Goal: Information Seeking & Learning: Learn about a topic

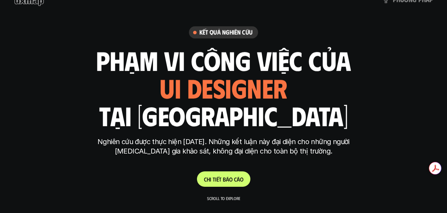
scroll to position [38, 0]
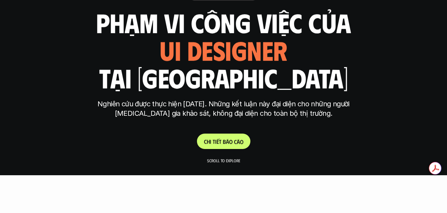
click at [231, 141] on p "C h i t i ế t b á o c á o" at bounding box center [223, 141] width 39 height 7
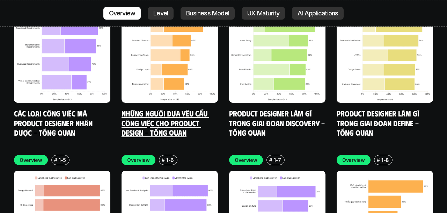
scroll to position [2026, 0]
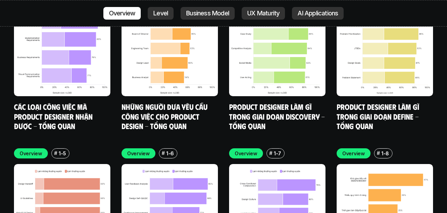
click at [209, 148] on div "Overview # 1-6" at bounding box center [170, 153] width 96 height 10
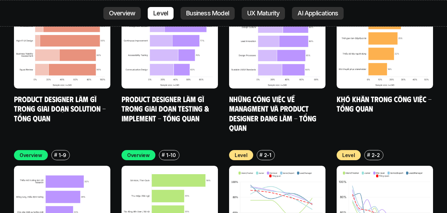
click at [213, 150] on div "Overview # 1-10" at bounding box center [170, 155] width 96 height 10
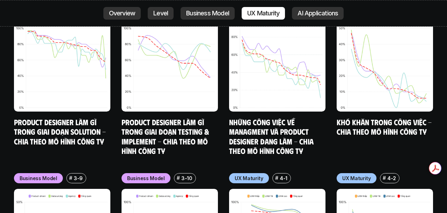
scroll to position [3024, 0]
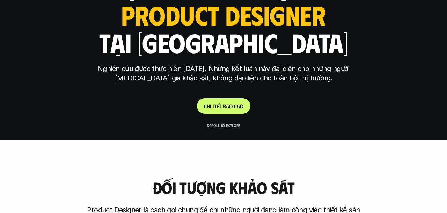
scroll to position [67, 0]
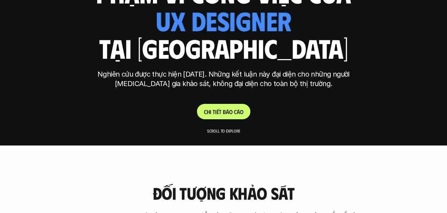
click at [188, 119] on div "Kết quả nghiên cứu phạm vi công việc của ui designer ui/ux designer product des…" at bounding box center [224, 39] width 262 height 160
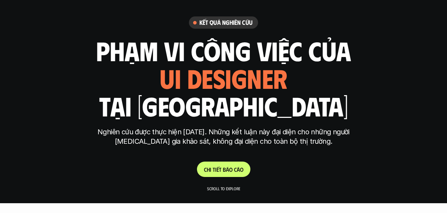
scroll to position [9, 0]
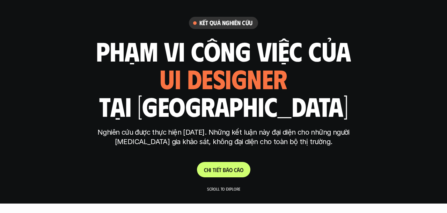
click at [188, 116] on h1 "tại [GEOGRAPHIC_DATA]" at bounding box center [223, 105] width 249 height 29
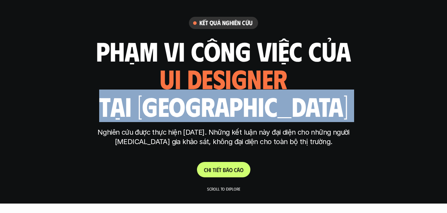
click at [188, 116] on h1 "tại [GEOGRAPHIC_DATA]" at bounding box center [223, 105] width 249 height 29
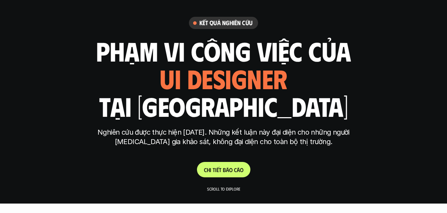
click at [204, 116] on h1 "tại [GEOGRAPHIC_DATA]" at bounding box center [223, 105] width 249 height 29
click at [205, 116] on h1 "tại [GEOGRAPHIC_DATA]" at bounding box center [223, 105] width 249 height 29
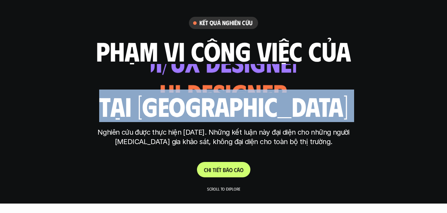
click at [205, 116] on h1 "tại [GEOGRAPHIC_DATA]" at bounding box center [223, 105] width 249 height 29
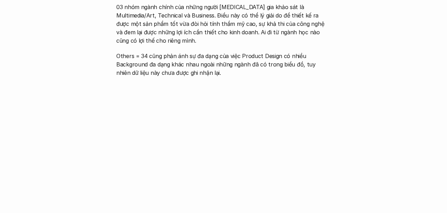
scroll to position [400, 0]
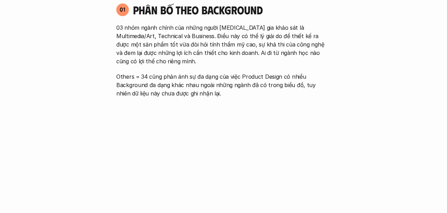
click at [210, 80] on p "Others = 34 cũng phản ánh sự đa dạng của việc Product Design có nhiều Backgroun…" at bounding box center [223, 84] width 215 height 25
click at [210, 81] on p "Others = 34 cũng phản ánh sự đa dạng của việc Product Design có nhiều Backgroun…" at bounding box center [223, 84] width 215 height 25
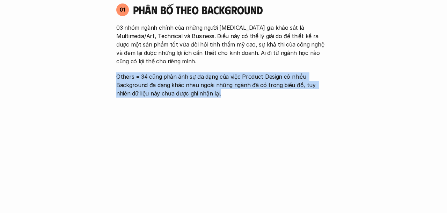
click at [210, 81] on p "Others = 34 cũng phản ánh sự đa dạng của việc Product Design có nhiều Backgroun…" at bounding box center [223, 84] width 215 height 25
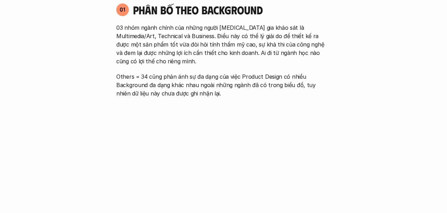
click at [228, 85] on p "Others = 34 cũng phản ánh sự đa dạng của việc Product Design có nhiều Backgroun…" at bounding box center [223, 84] width 215 height 25
click at [229, 85] on p "Others = 34 cũng phản ánh sự đa dạng của việc Product Design có nhiều Backgroun…" at bounding box center [223, 84] width 215 height 25
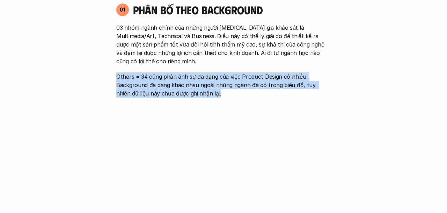
click at [229, 85] on p "Others = 34 cũng phản ánh sự đa dạng của việc Product Design có nhiều Backgroun…" at bounding box center [223, 84] width 215 height 25
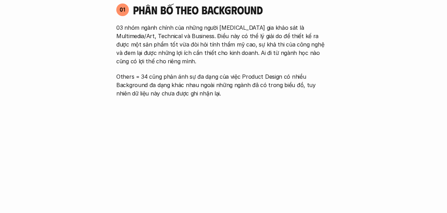
click at [246, 85] on p "Others = 34 cũng phản ánh sự đa dạng của việc Product Design có nhiều Backgroun…" at bounding box center [223, 84] width 215 height 25
